Goal: Information Seeking & Learning: Check status

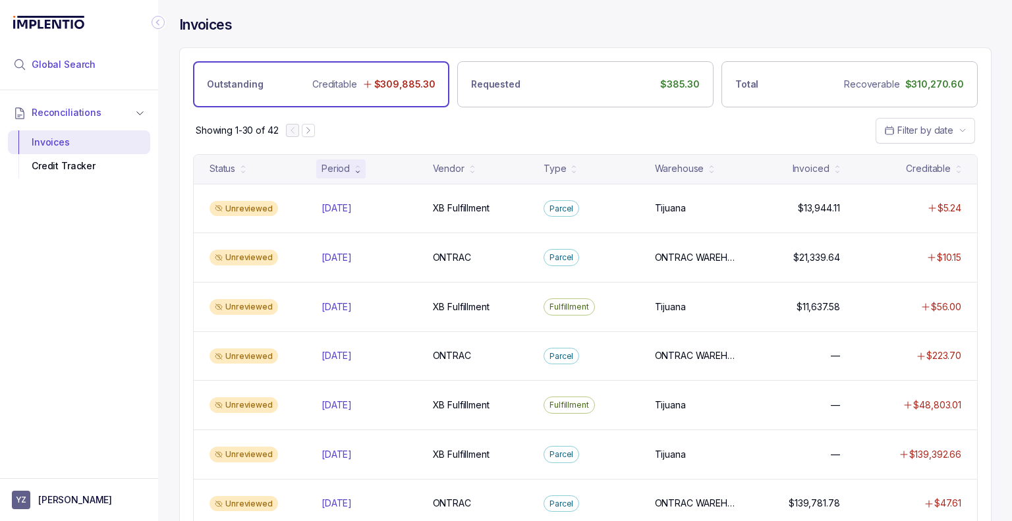
drag, startPoint x: 41, startPoint y: 70, endPoint x: 67, endPoint y: 70, distance: 25.7
click at [41, 70] on span "Global Search" at bounding box center [64, 64] width 64 height 13
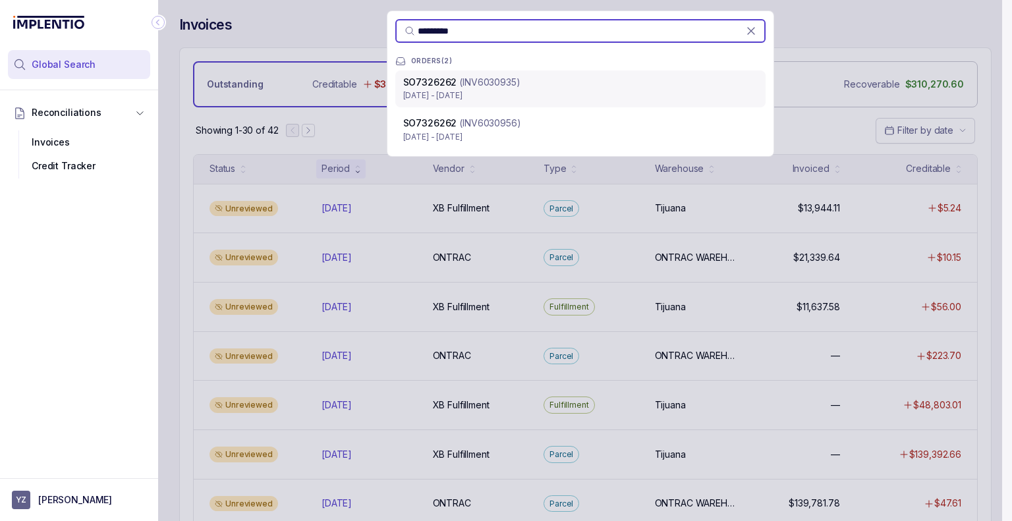
type input "*********"
click at [651, 97] on p "[DATE] - [DATE]" at bounding box center [580, 95] width 354 height 13
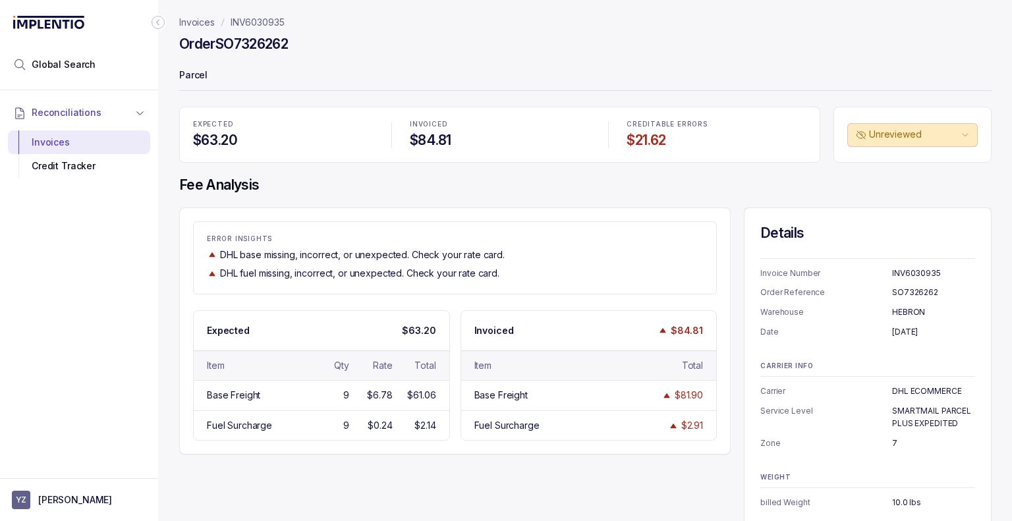
click at [751, 333] on div "Details Invoice Number INV6030935 Order Reference SO7326262 Warehouse HEBRON Da…" at bounding box center [868, 366] width 248 height 318
click at [734, 299] on div "ERROR INSIGHTS DHL base missing, incorrect, or unexpected. Check your rate card…" at bounding box center [585, 366] width 812 height 318
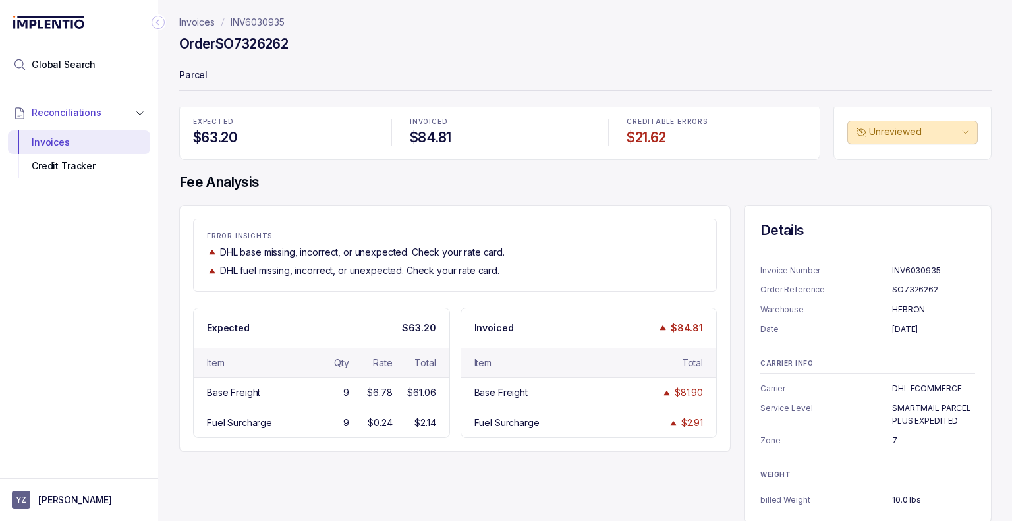
scroll to position [3, 0]
click at [733, 298] on div "ERROR INSIGHTS DHL base missing, incorrect, or unexpected. Check your rate card…" at bounding box center [585, 363] width 812 height 318
click at [263, 35] on h4 "Order SO7326262" at bounding box center [233, 44] width 109 height 18
click at [263, 36] on h4 "Order SO7326262" at bounding box center [233, 44] width 109 height 18
click at [265, 18] on p "INV6030935" at bounding box center [258, 22] width 54 height 13
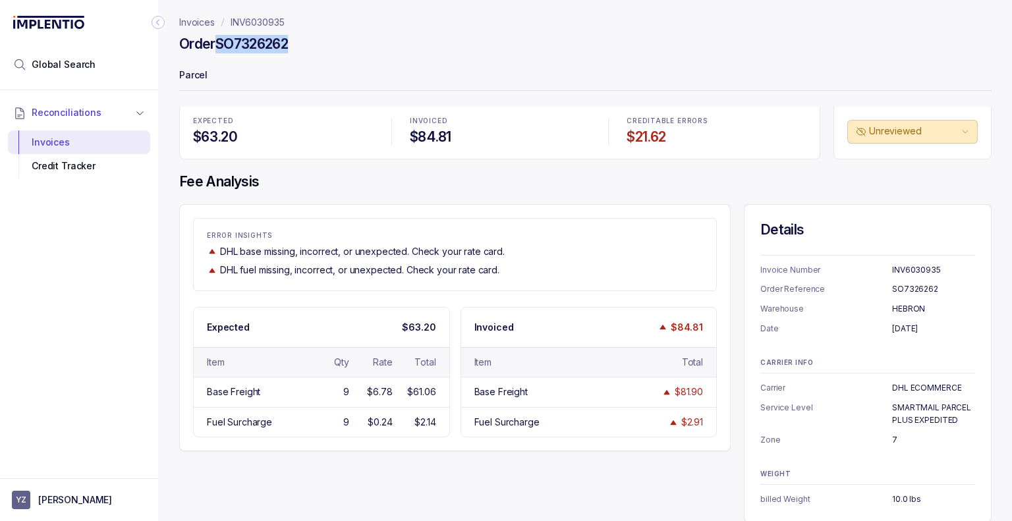
click at [265, 18] on p "INV6030935" at bounding box center [258, 22] width 54 height 13
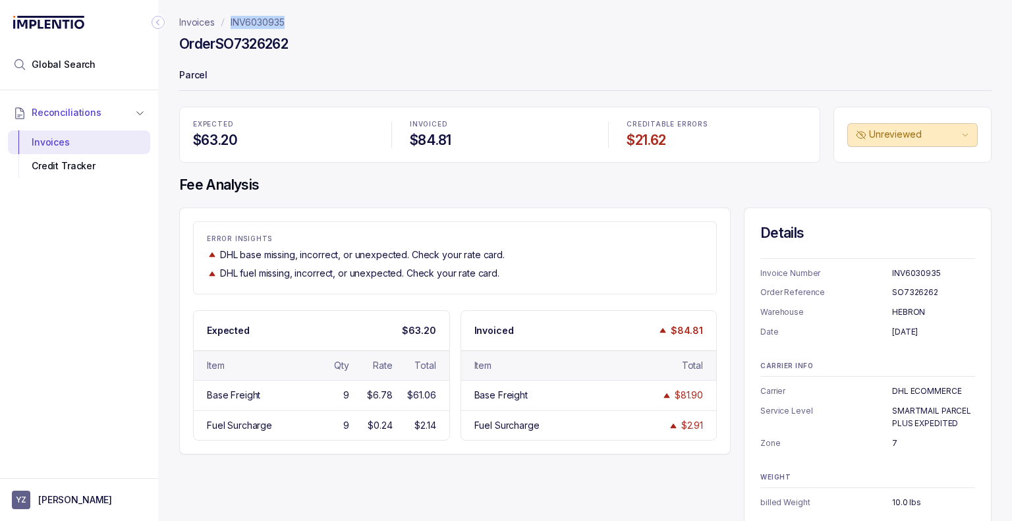
drag, startPoint x: 292, startPoint y: 23, endPoint x: 225, endPoint y: 26, distance: 66.6
click at [225, 26] on nav "Invoices INV6030935" at bounding box center [585, 22] width 812 height 13
copy p "INV6030935"
click at [447, 202] on div "EXPECTED $63.20 INVOICED $84.81 CREDITABLE ERRORS $21.62 Unreviewed Fee Analysi…" at bounding box center [585, 316] width 812 height 419
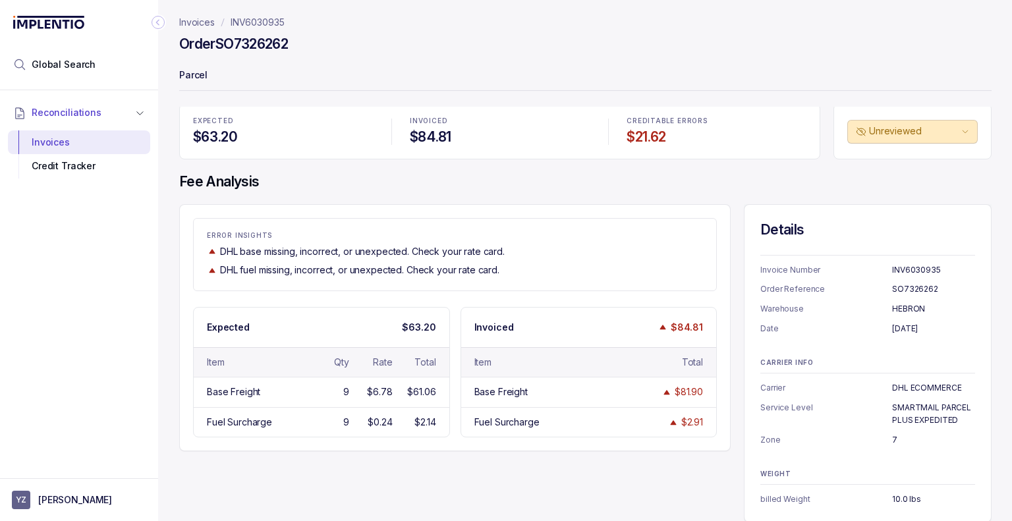
click at [863, 347] on div "Details Invoice Number INV6030935 Order Reference SO7326262 Warehouse HEBRON Da…" at bounding box center [868, 363] width 248 height 318
click at [65, 68] on span "Global Search" at bounding box center [64, 64] width 64 height 13
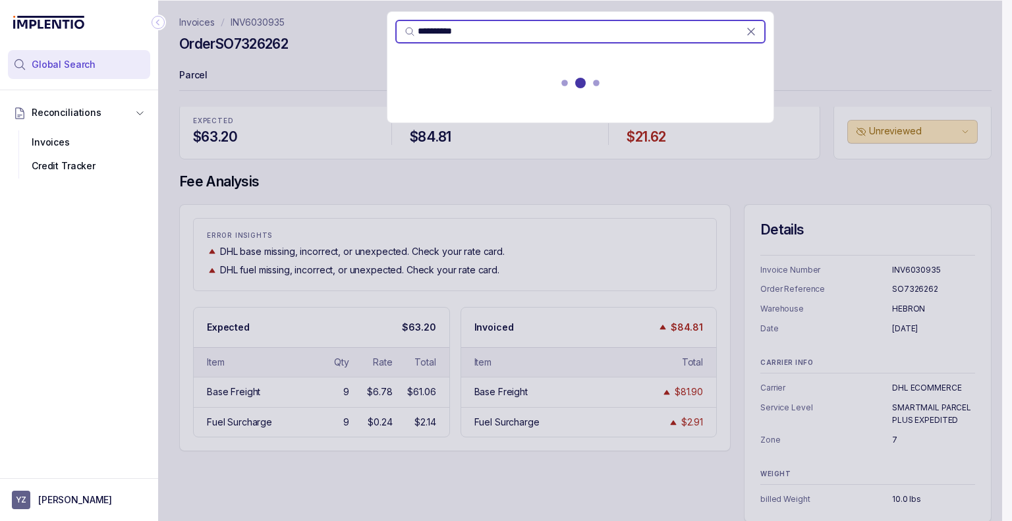
type input "**********"
click at [310, 23] on div "**********" at bounding box center [580, 261] width 844 height 521
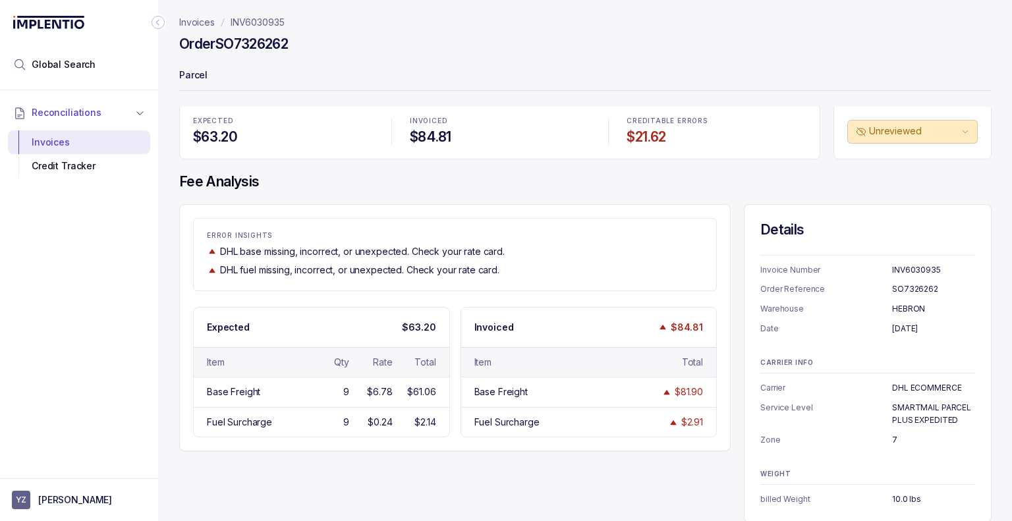
click at [276, 49] on h4 "Order SO7326262" at bounding box center [233, 44] width 109 height 18
copy h4 "SO7326262"
click at [82, 59] on span "Global Search" at bounding box center [64, 64] width 64 height 13
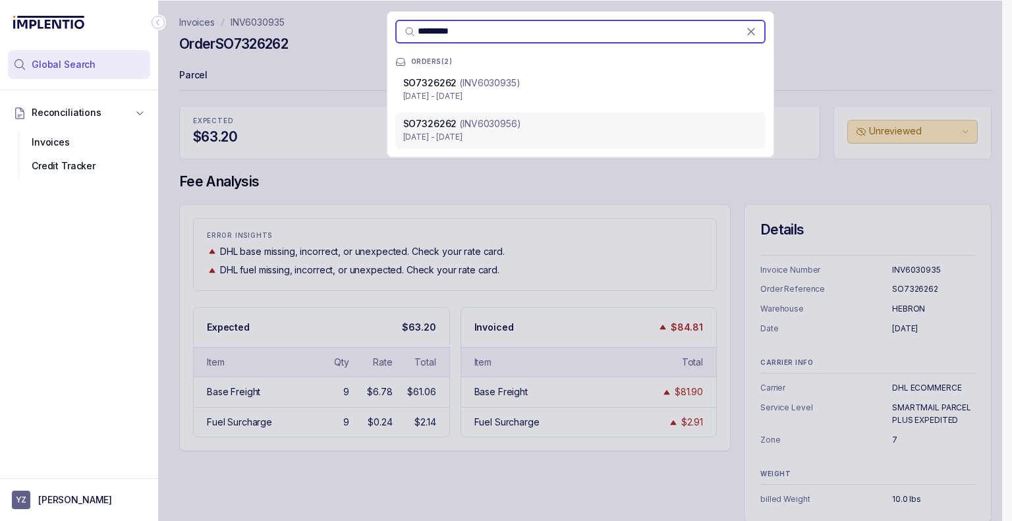
type input "*********"
click at [527, 130] on p "[DATE] - [DATE]" at bounding box center [580, 136] width 354 height 13
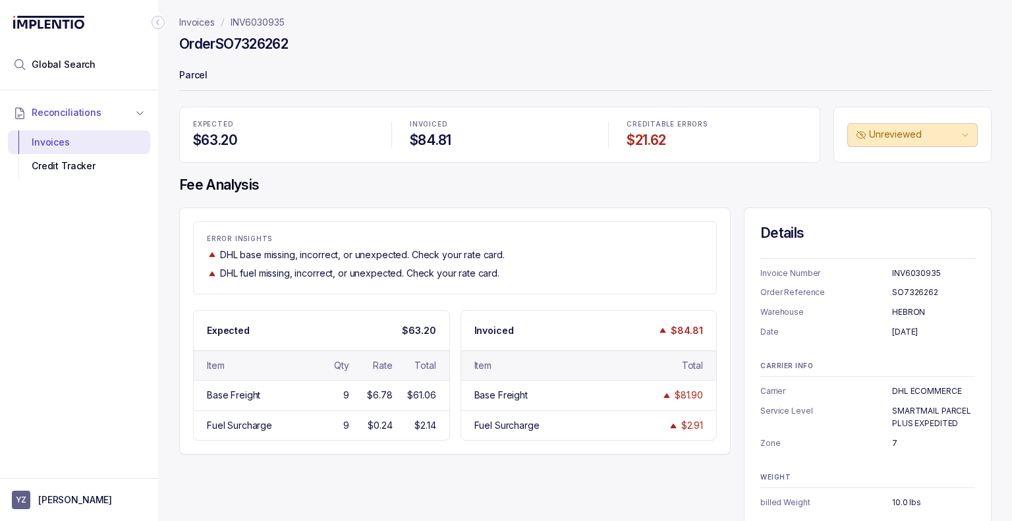
click at [400, 198] on div "EXPECTED $63.20 INVOICED $84.81 CREDITABLE ERRORS $21.62 Unreviewed Fee Analysi…" at bounding box center [585, 316] width 812 height 419
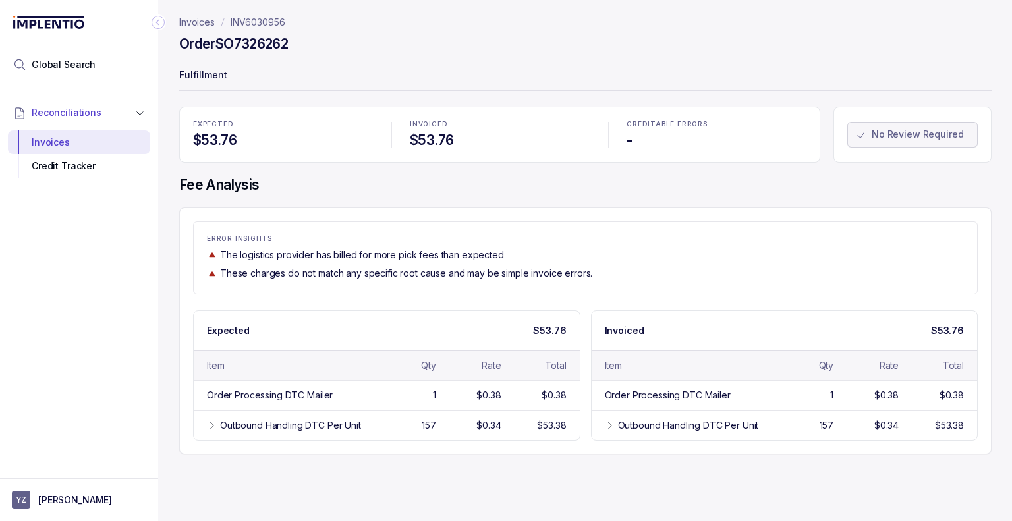
click at [566, 268] on p "These charges do not match any specific root cause and may be simple invoice er…" at bounding box center [406, 273] width 372 height 13
click at [431, 423] on div "157" at bounding box center [429, 425] width 14 height 13
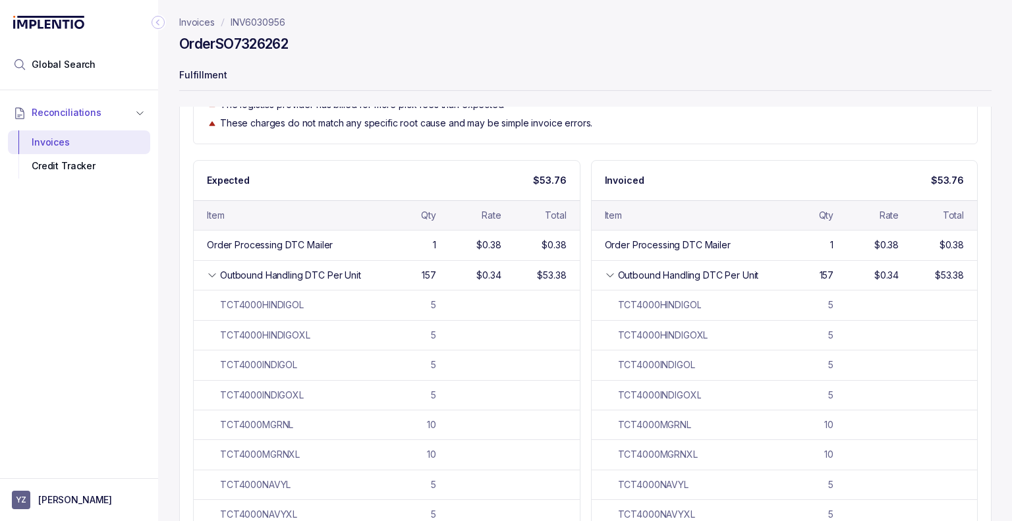
scroll to position [150, 0]
click at [389, 271] on div "157" at bounding box center [406, 275] width 60 height 13
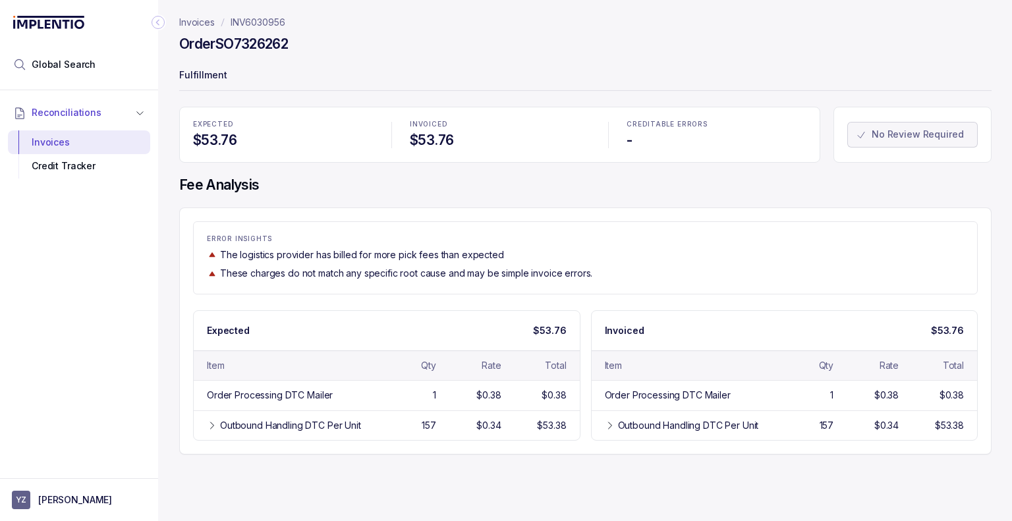
click at [374, 161] on div "EXPECTED $53.76 INVOICED $53.76 CREDITABLE ERRORS -" at bounding box center [499, 135] width 641 height 56
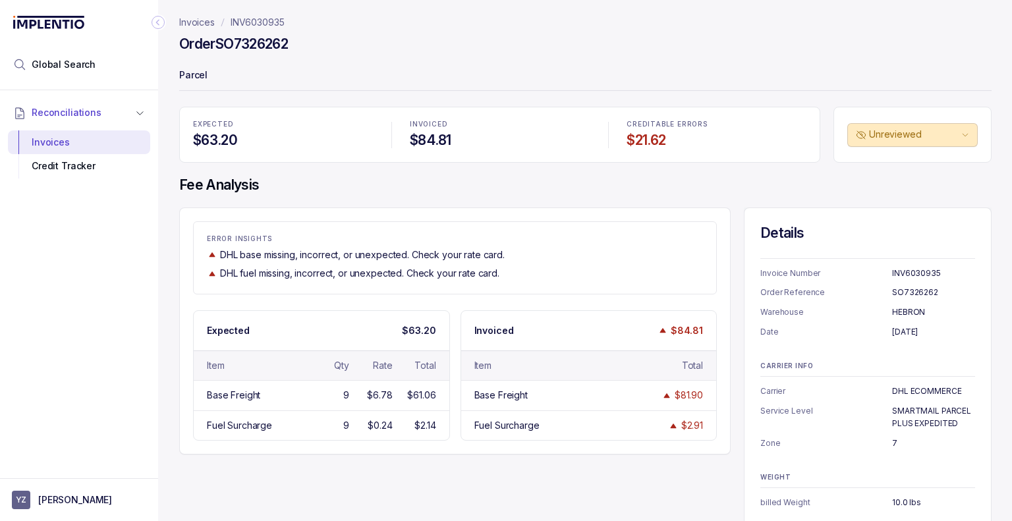
click at [524, 261] on div "ERROR INSIGHTS DHL base missing, incorrect, or unexpected. Check your rate card…" at bounding box center [455, 257] width 522 height 45
click at [418, 389] on div "$61.06" at bounding box center [421, 395] width 28 height 13
click at [607, 273] on div "DHL fuel missing, incorrect, or unexpected. Check your rate card." at bounding box center [455, 273] width 496 height 13
click at [248, 18] on p "INV6030935" at bounding box center [258, 22] width 54 height 13
drag, startPoint x: 300, startPoint y: 21, endPoint x: 231, endPoint y: 22, distance: 69.2
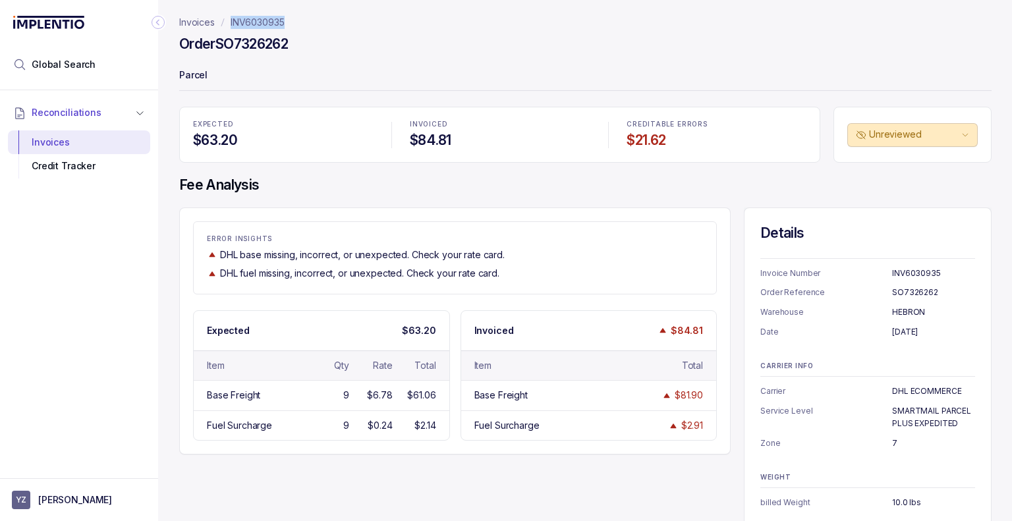
click at [231, 22] on nav "Invoices INV6030935" at bounding box center [585, 22] width 812 height 13
copy p "INV6030935"
click at [246, 47] on h4 "Order SO7326262" at bounding box center [233, 44] width 109 height 18
click at [248, 47] on h4 "Order SO7326262" at bounding box center [233, 44] width 109 height 18
copy h4 "SO7326262"
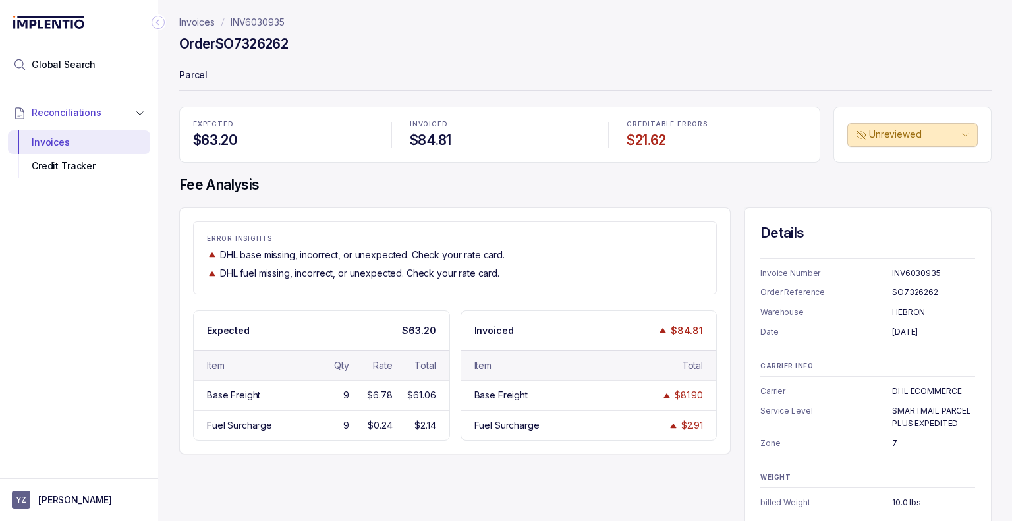
click at [495, 267] on p "DHL fuel missing, incorrect, or unexpected. Check your rate card." at bounding box center [359, 273] width 279 height 13
click at [652, 196] on div "EXPECTED $63.20 INVOICED $84.81 CREDITABLE ERRORS $21.62 Unreviewed Fee Analysi…" at bounding box center [585, 316] width 812 height 419
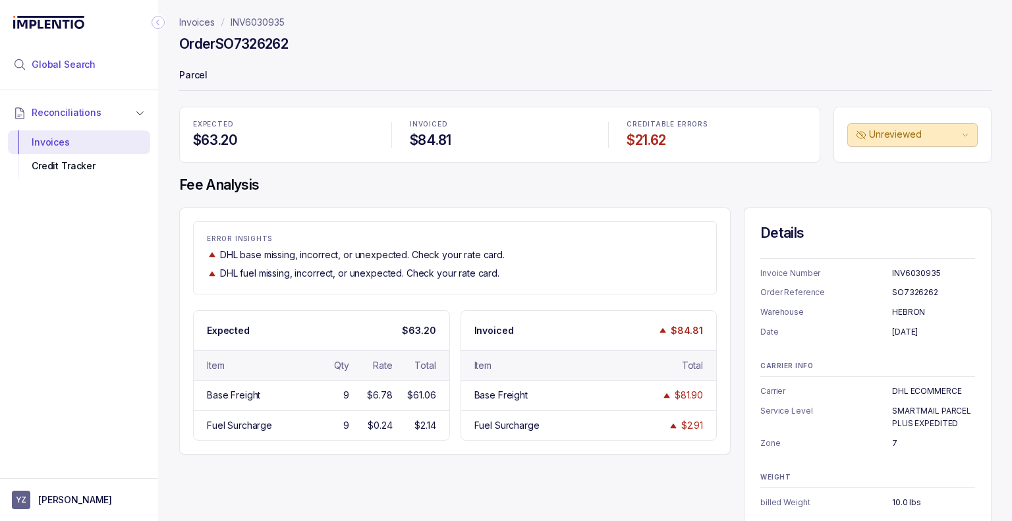
click at [90, 65] on span "Global Search" at bounding box center [64, 64] width 64 height 13
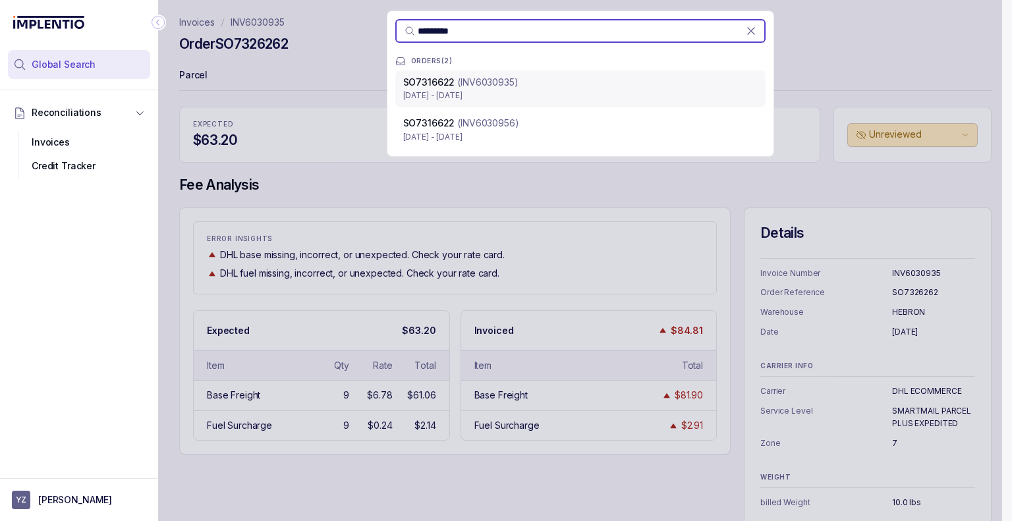
type input "*********"
click at [490, 99] on p "[DATE] - [DATE]" at bounding box center [580, 95] width 354 height 13
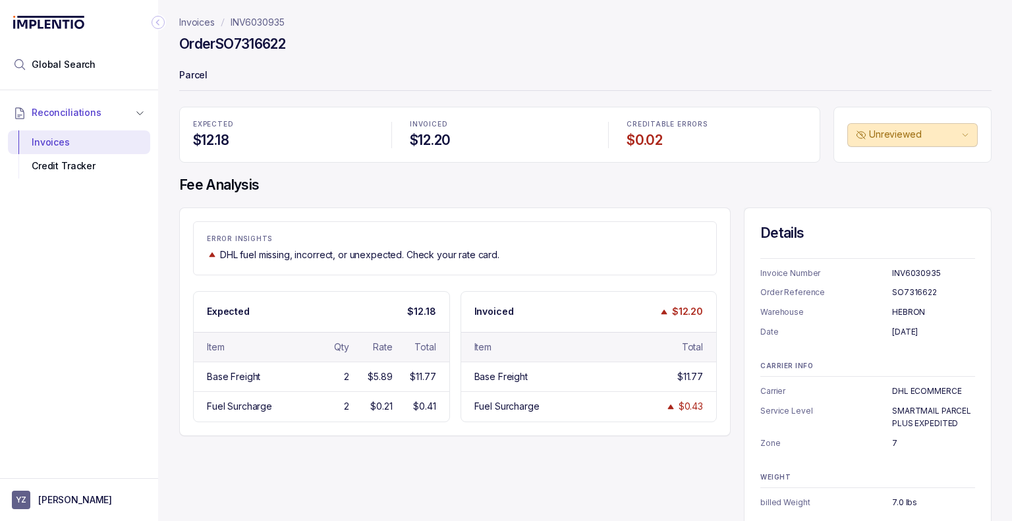
click at [716, 185] on h4 "Fee Analysis" at bounding box center [585, 185] width 812 height 18
drag, startPoint x: 294, startPoint y: 23, endPoint x: 229, endPoint y: 30, distance: 66.2
click at [229, 30] on header "Invoices INV6030935 Order SO7316622 Parcel" at bounding box center [585, 53] width 812 height 107
copy p "INV6030935"
click at [251, 43] on h4 "Order SO7316622" at bounding box center [232, 44] width 106 height 18
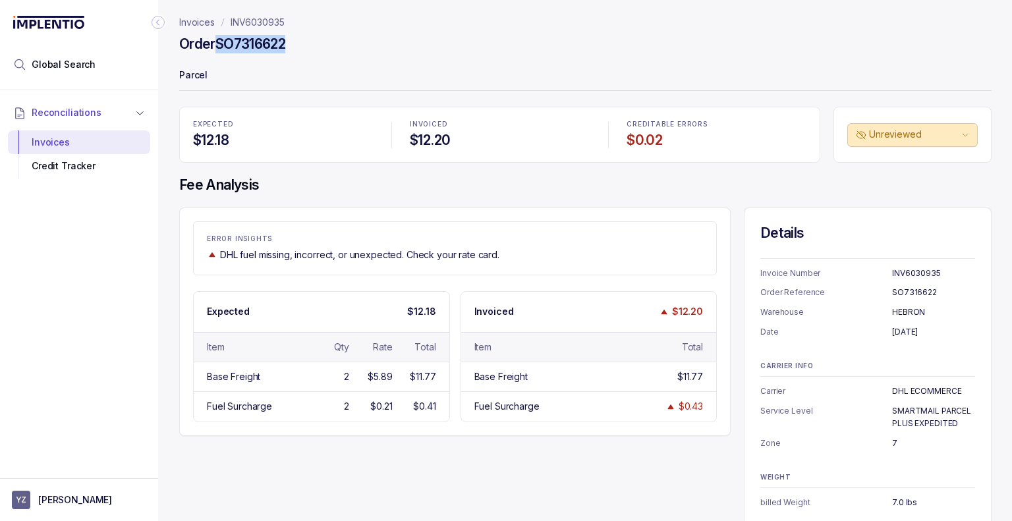
click at [251, 43] on h4 "Order SO7316622" at bounding box center [232, 44] width 106 height 18
copy h4 "SO7316622"
click at [632, 452] on div "ERROR INSIGHTS DHL fuel missing, incorrect, or unexpected. Check your rate card…" at bounding box center [585, 366] width 812 height 318
click at [231, 307] on p "Expected" at bounding box center [228, 311] width 43 height 13
click at [64, 72] on li "Global Search" at bounding box center [79, 64] width 142 height 29
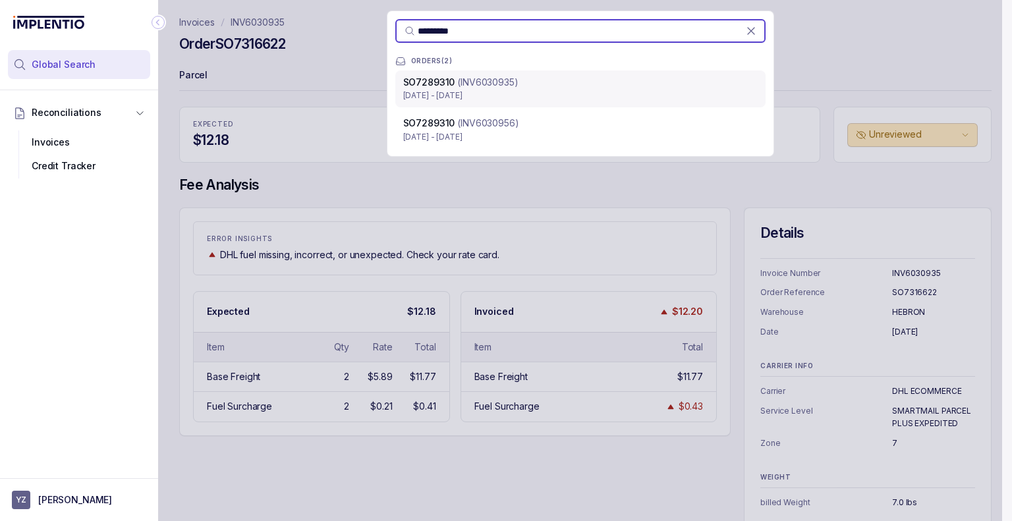
type input "*********"
click at [461, 92] on p "[DATE] - [DATE]" at bounding box center [580, 95] width 354 height 13
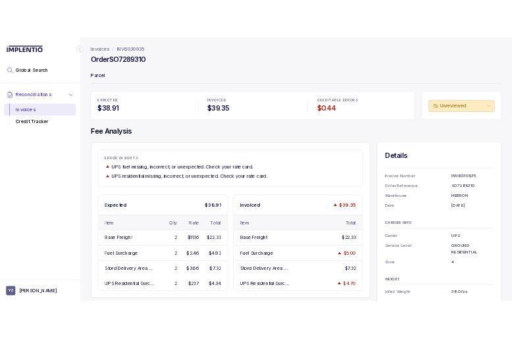
scroll to position [3, 0]
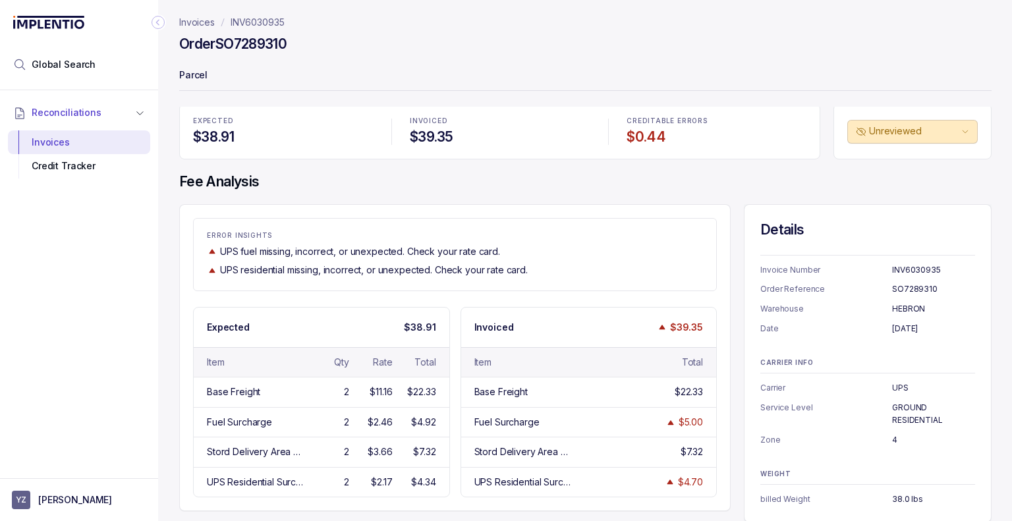
click at [159, 20] on icon "Collapse Icon" at bounding box center [157, 22] width 13 height 13
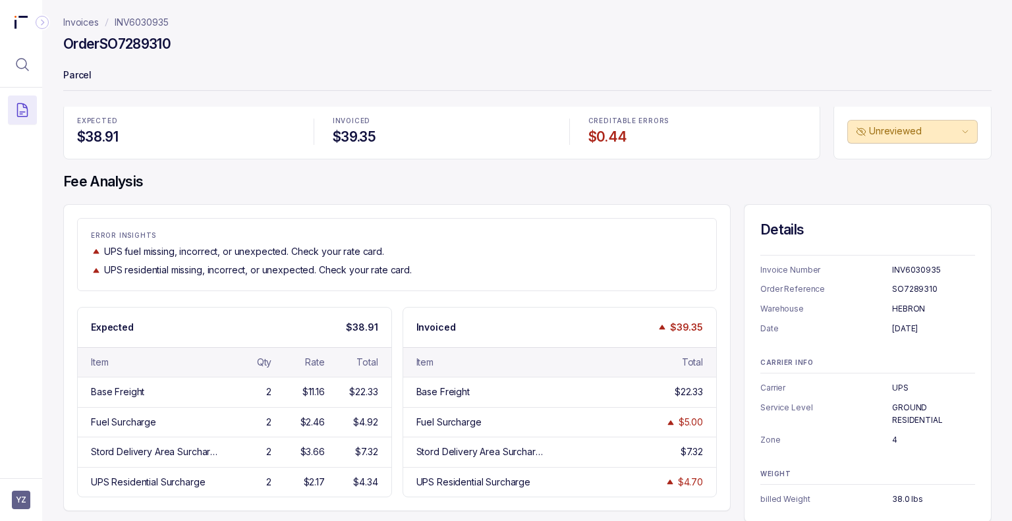
click at [215, 189] on h4 "Fee Analysis" at bounding box center [527, 182] width 928 height 18
click at [556, 219] on div "ERROR INSIGHTS UPS fuel missing, incorrect, or unexpected. Check your rate card…" at bounding box center [397, 254] width 640 height 72
click at [132, 52] on h4 "Order SO7289310" at bounding box center [116, 44] width 107 height 18
click at [133, 52] on h4 "Order SO7289310" at bounding box center [116, 44] width 107 height 18
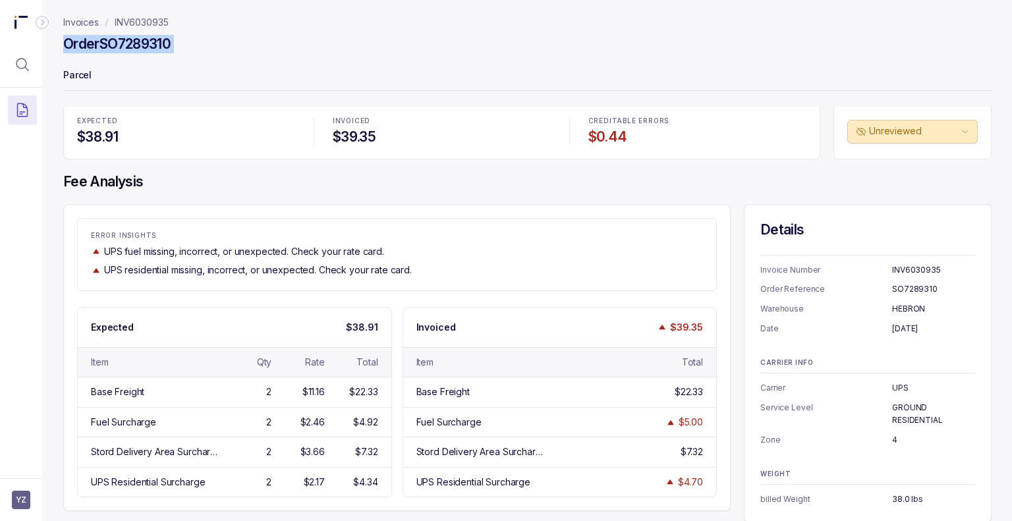
click at [133, 52] on h4 "Order SO7289310" at bounding box center [116, 44] width 107 height 18
click at [134, 52] on h4 "Order SO7289310" at bounding box center [116, 44] width 107 height 18
click at [134, 49] on h4 "Order SO7289310" at bounding box center [116, 44] width 107 height 18
click at [134, 44] on h4 "Order SO7289310" at bounding box center [116, 44] width 107 height 18
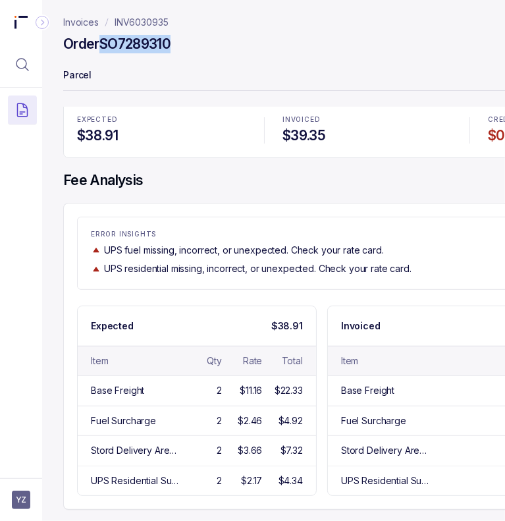
scroll to position [13, 0]
drag, startPoint x: 229, startPoint y: 186, endPoint x: 151, endPoint y: 123, distance: 100.2
click at [229, 186] on div "EXPECTED $38.91 INVOICED $39.35 CREDITABLE ERRORS $0.44 Unreviewed Fee Analysis…" at bounding box center [452, 311] width 779 height 419
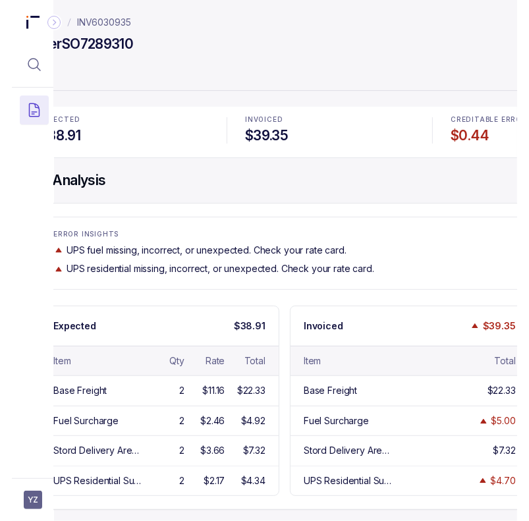
scroll to position [13, 58]
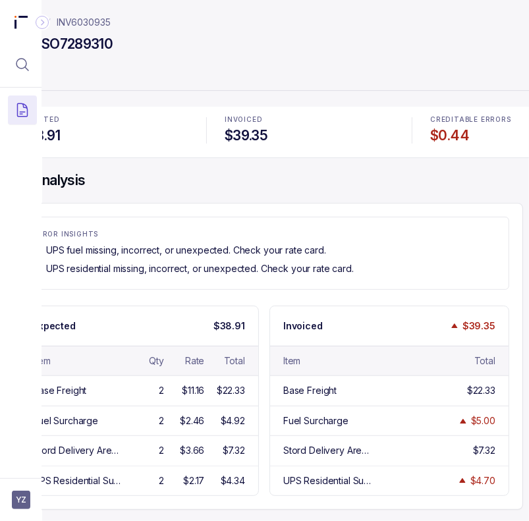
click at [325, 279] on div "ERROR INSIGHTS UPS fuel missing, incorrect, or unexpected. Check your rate card…" at bounding box center [264, 253] width 490 height 72
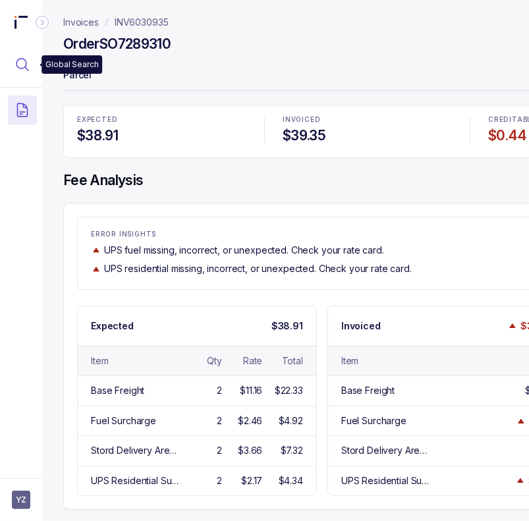
click at [26, 71] on icon "Menu Icon Button MagnifyingGlassIcon" at bounding box center [22, 65] width 16 height 16
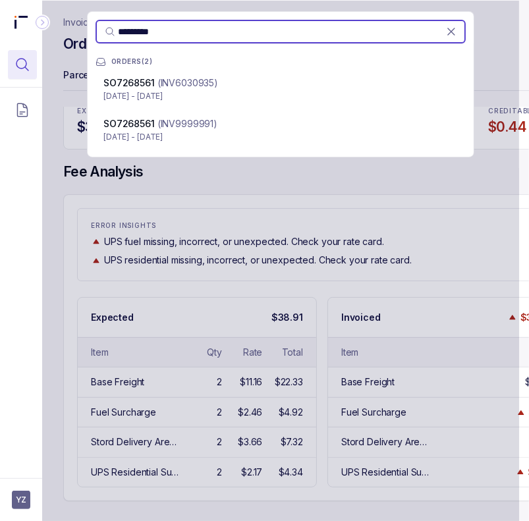
type input "*********"
click at [277, 97] on p "[DATE] - [DATE]" at bounding box center [280, 96] width 354 height 13
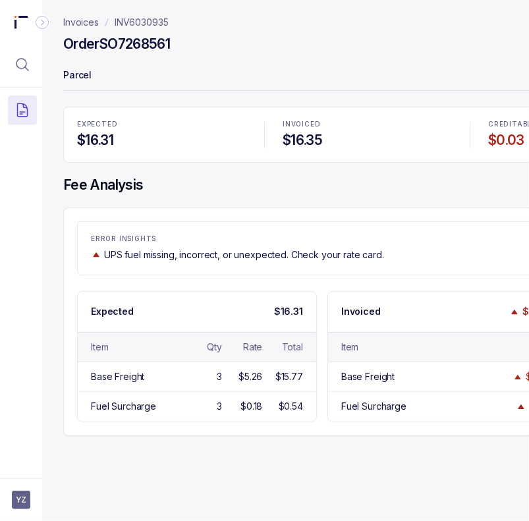
click at [140, 35] on h4 "Order SO7268561" at bounding box center [116, 44] width 107 height 18
copy h4 "SO7268561"
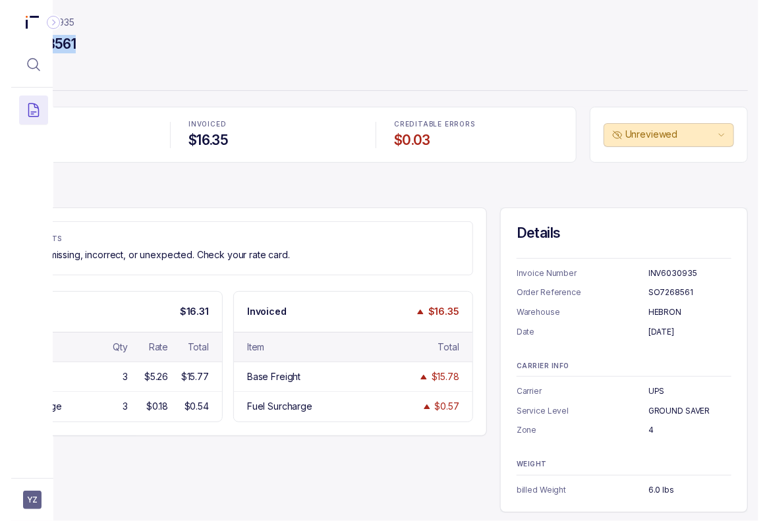
scroll to position [0, 94]
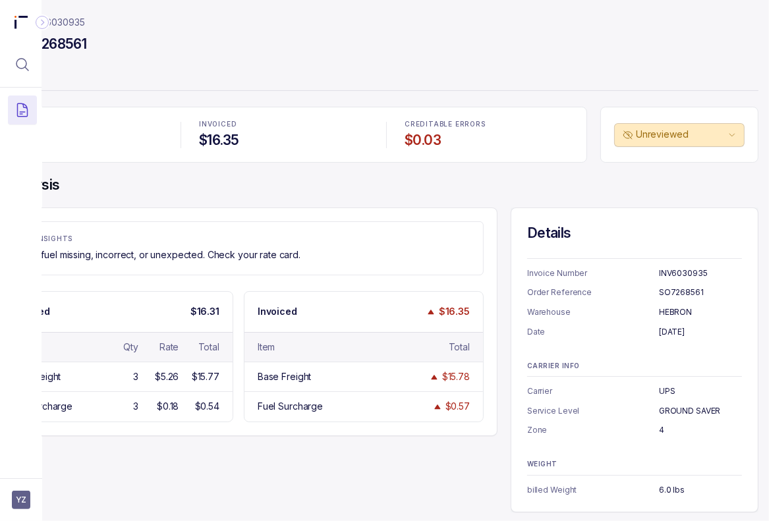
click at [285, 239] on p "ERROR INSIGHTS" at bounding box center [238, 239] width 462 height 8
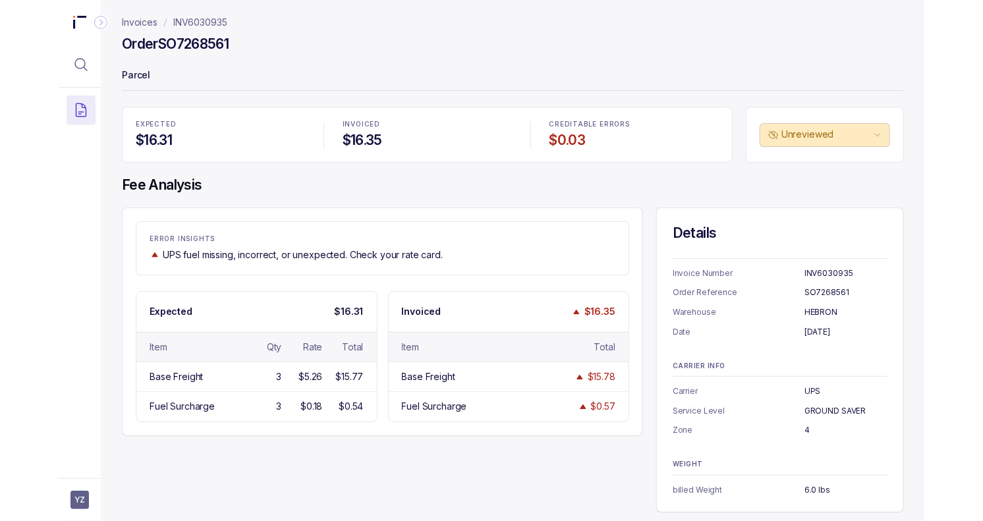
scroll to position [0, 0]
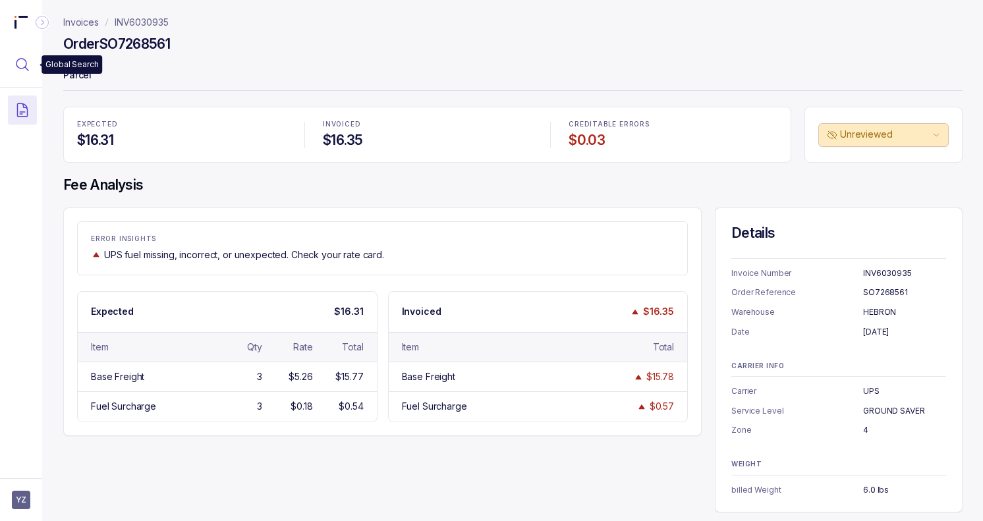
click at [14, 70] on icon "Menu Icon Button MagnifyingGlassIcon" at bounding box center [22, 65] width 16 height 16
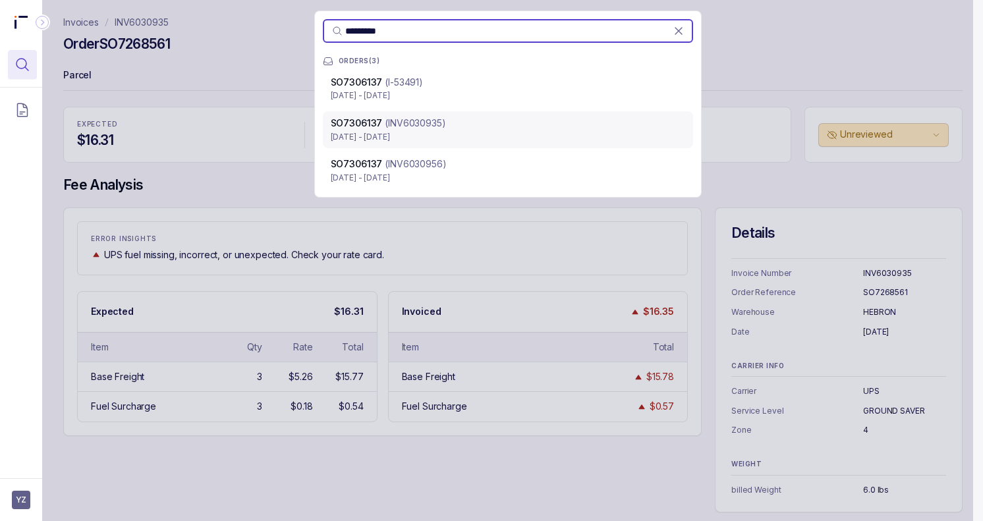
type input "*********"
click at [452, 126] on div "SO7306137 (INV6030935)" at bounding box center [508, 123] width 354 height 13
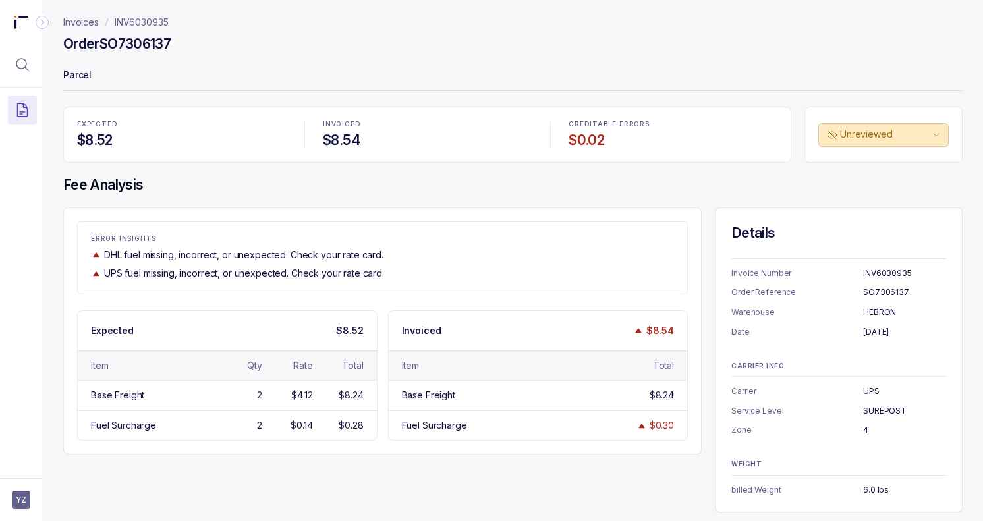
click at [300, 248] on p "DHL fuel missing, incorrect, or unexpected. Check your rate card." at bounding box center [243, 254] width 279 height 13
click at [150, 48] on h4 "Order SO7306137" at bounding box center [116, 44] width 107 height 18
click at [149, 47] on h4 "Order SO7306137" at bounding box center [116, 44] width 107 height 18
copy h4 "SO7306137"
click at [804, 182] on h4 "Fee Analysis" at bounding box center [512, 185] width 899 height 18
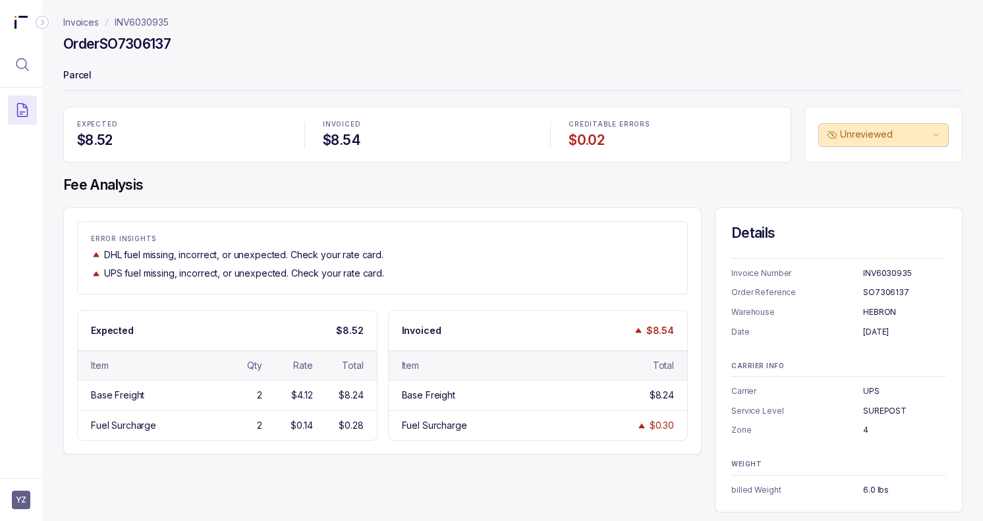
click at [804, 182] on h4 "Fee Analysis" at bounding box center [512, 185] width 899 height 18
click at [634, 205] on div "EXPECTED $8.52 INVOICED $8.54 CREDITABLE ERRORS $0.02 Unreviewed Fee Analysis E…" at bounding box center [512, 310] width 899 height 406
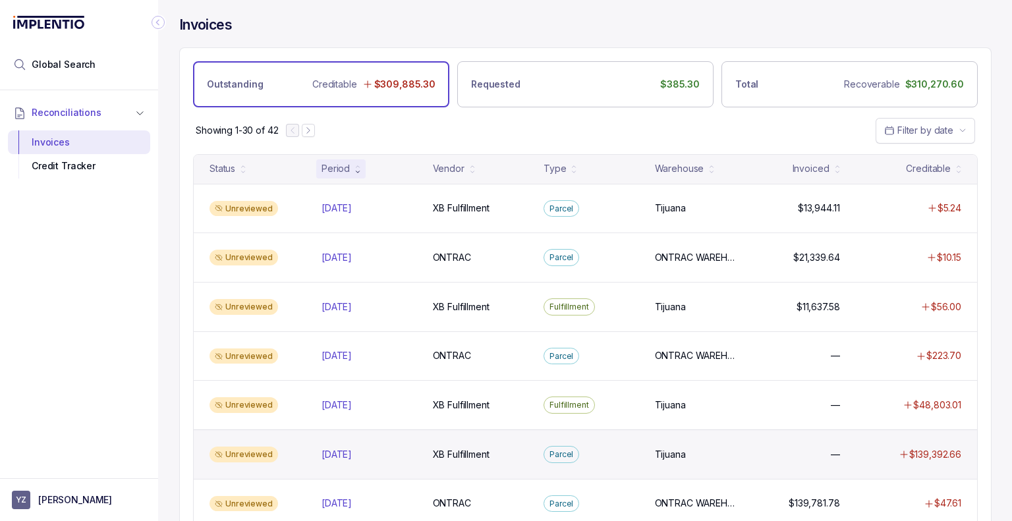
click at [632, 466] on div "Unreviewed Aug 2025 Aug 2025 XB Fulfillment XB Fulfillment Parcel Tijuana Tijua…" at bounding box center [585, 453] width 783 height 49
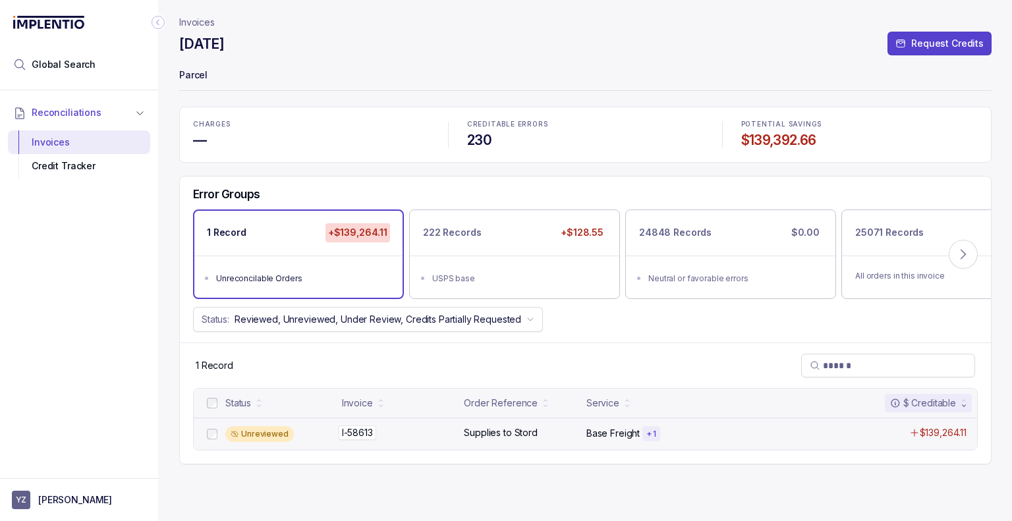
click at [437, 429] on div "I-58613 I-58613" at bounding box center [399, 432] width 115 height 13
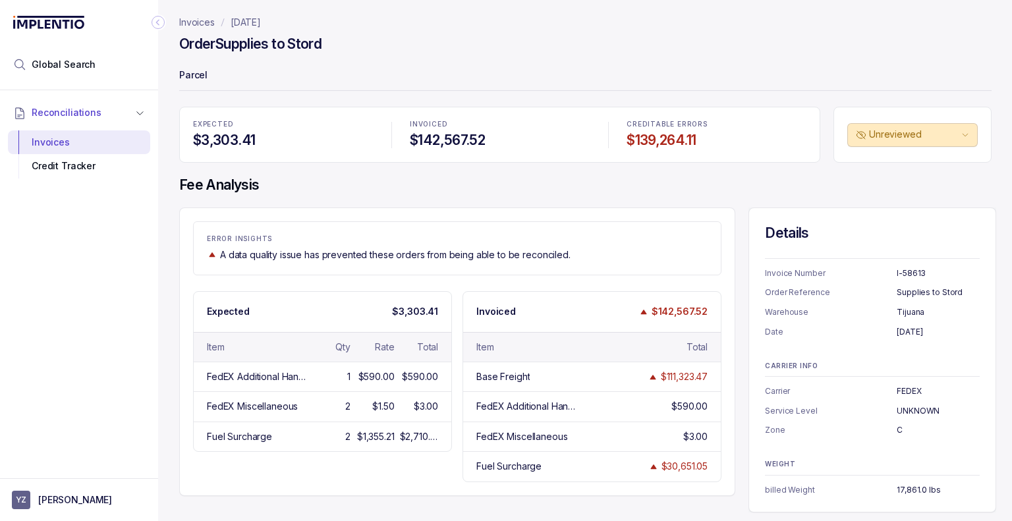
click at [653, 182] on h4 "Fee Analysis" at bounding box center [585, 185] width 812 height 18
